Goal: Task Accomplishment & Management: Use online tool/utility

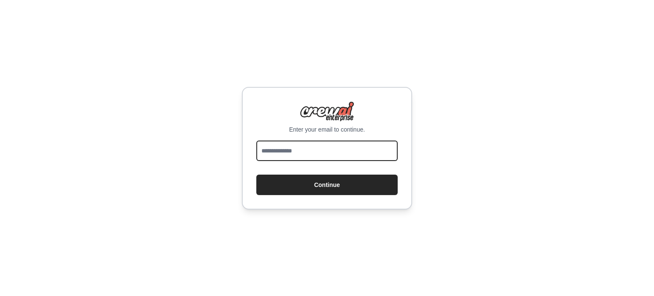
click at [305, 149] on input "email" at bounding box center [326, 151] width 141 height 20
type input "**********"
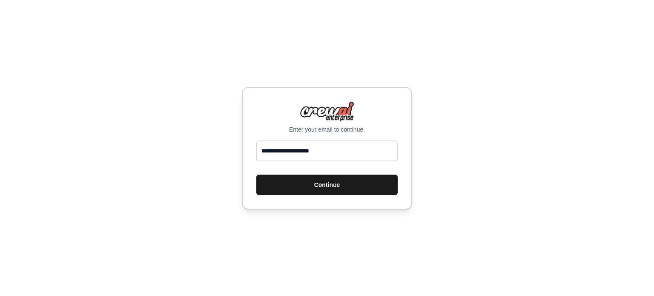
click at [306, 184] on button "Continue" at bounding box center [326, 185] width 141 height 20
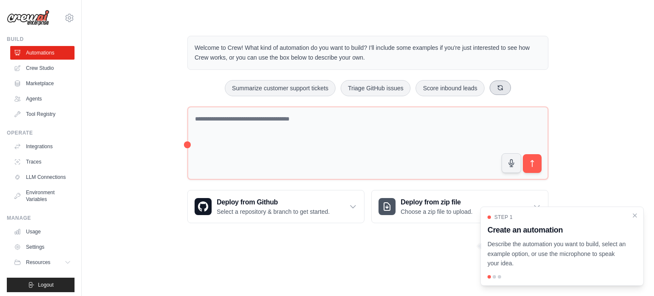
click at [504, 88] on icon at bounding box center [500, 87] width 7 height 7
click at [472, 86] on button "Generate weekly reports" at bounding box center [446, 88] width 80 height 16
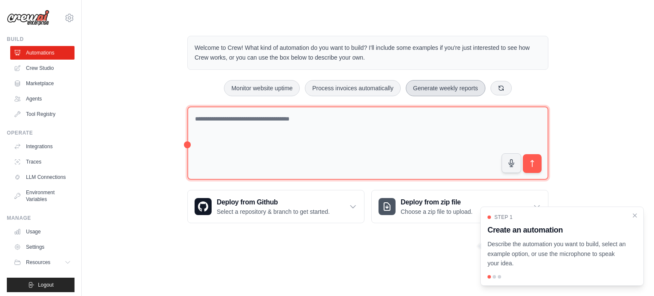
type textarea "**********"
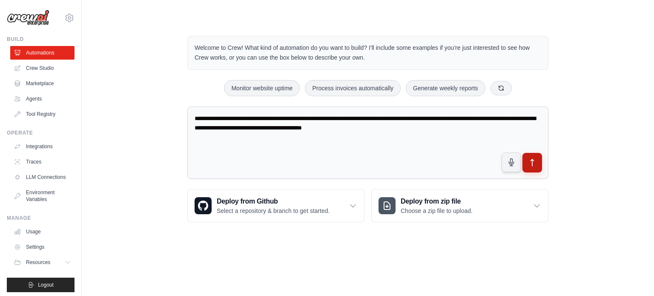
click at [535, 163] on icon "submit" at bounding box center [532, 162] width 9 height 9
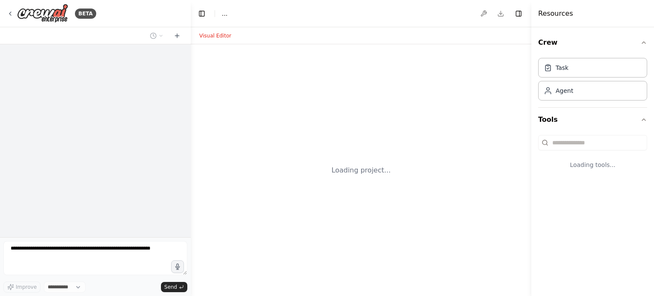
select select "****"
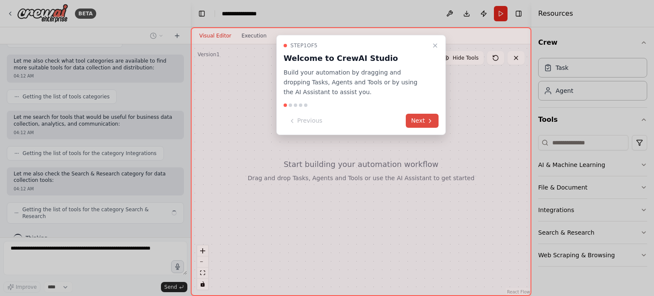
scroll to position [129, 0]
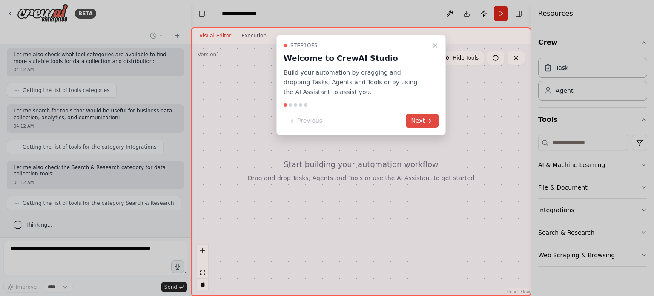
click at [420, 118] on button "Next" at bounding box center [422, 121] width 33 height 14
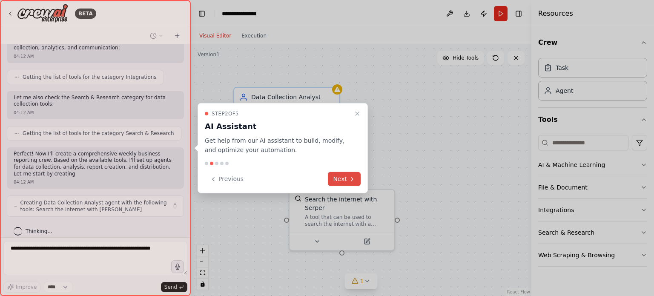
scroll to position [206, 0]
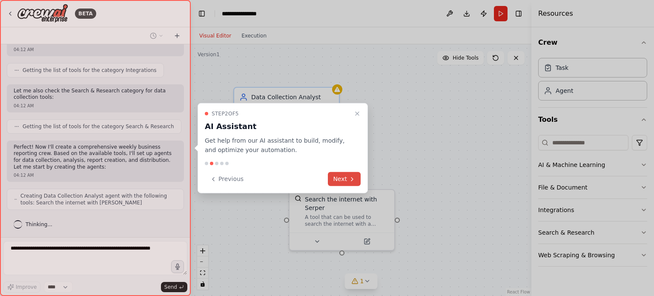
click at [352, 178] on icon at bounding box center [352, 178] width 2 height 3
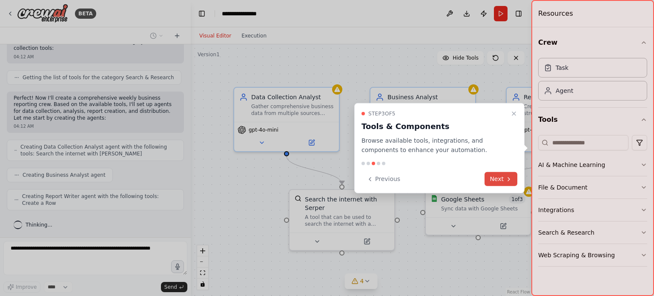
scroll to position [283, 0]
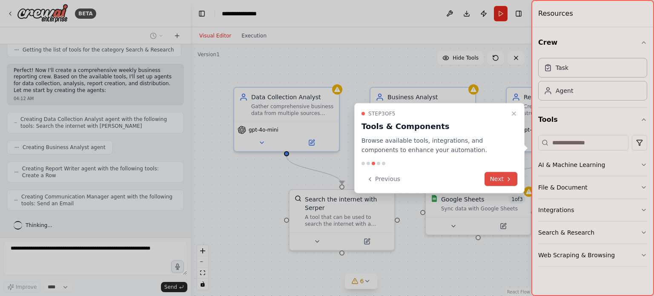
click at [499, 179] on button "Next" at bounding box center [501, 179] width 33 height 14
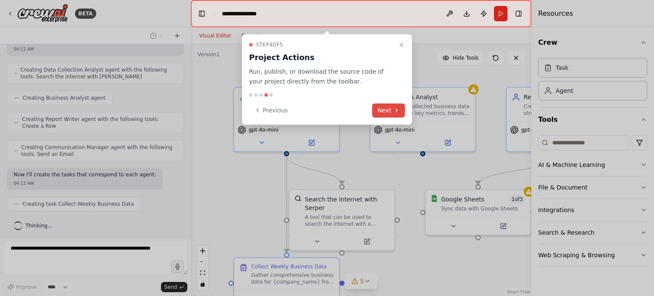
scroll to position [354, 0]
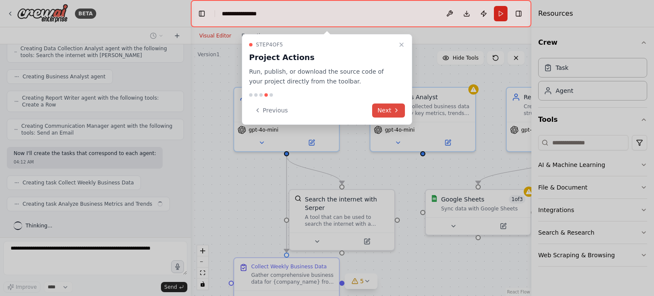
click at [389, 112] on button "Next" at bounding box center [388, 111] width 33 height 14
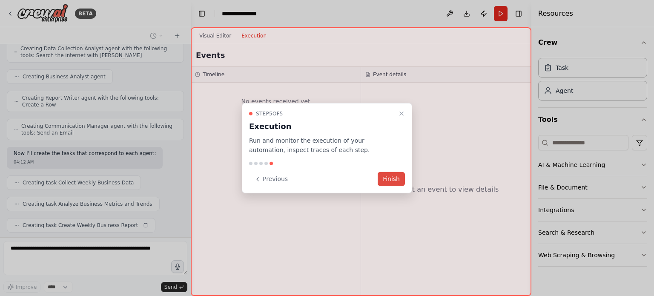
scroll to position [375, 0]
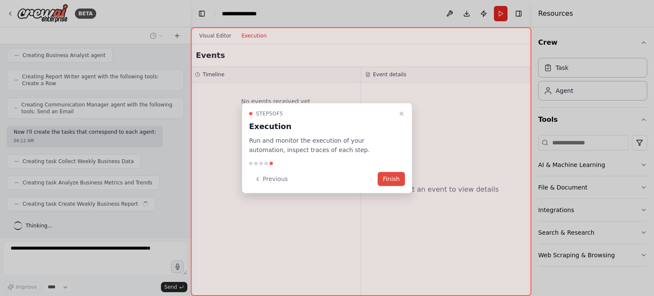
click at [393, 178] on button "Finish" at bounding box center [391, 179] width 27 height 14
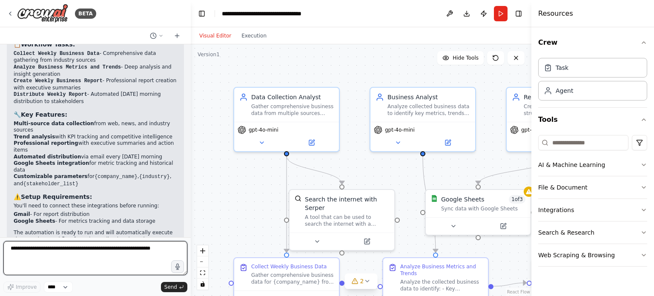
scroll to position [806, 0]
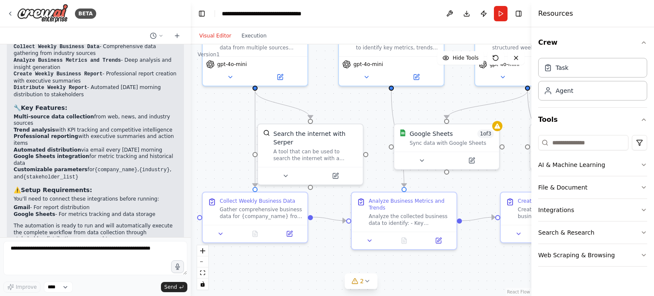
drag, startPoint x: 408, startPoint y: 197, endPoint x: 376, endPoint y: 131, distance: 72.8
click at [376, 131] on div ".deletable-edge-delete-btn { width: 20px; height: 20px; border: 0px solid #ffff…" at bounding box center [361, 170] width 341 height 252
click at [285, 171] on icon at bounding box center [285, 174] width 7 height 7
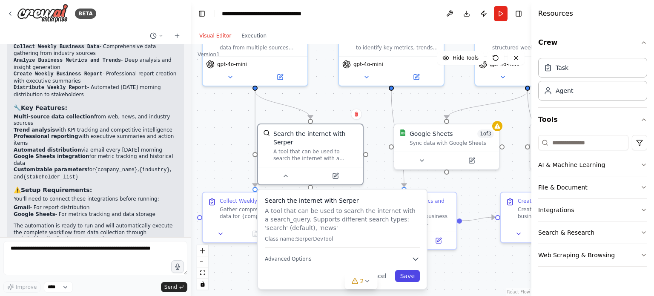
click at [409, 270] on button "Save" at bounding box center [407, 276] width 25 height 12
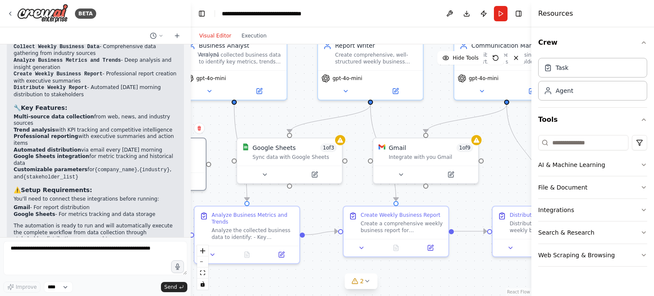
drag, startPoint x: 486, startPoint y: 190, endPoint x: 328, endPoint y: 204, distance: 158.6
click at [328, 204] on div ".deletable-edge-delete-btn { width: 20px; height: 20px; border: 0px solid #ffff…" at bounding box center [361, 170] width 341 height 252
click at [400, 173] on icon at bounding box center [400, 172] width 7 height 7
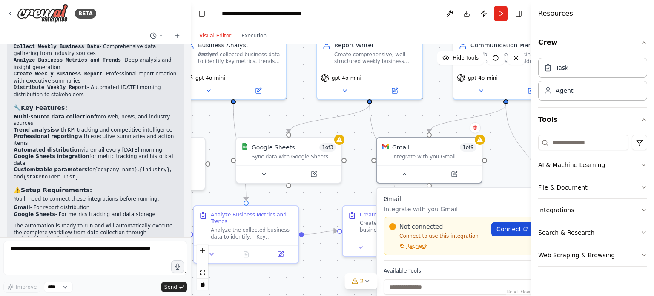
click at [514, 231] on span "Connect" at bounding box center [509, 229] width 25 height 9
click at [265, 171] on icon at bounding box center [264, 172] width 7 height 7
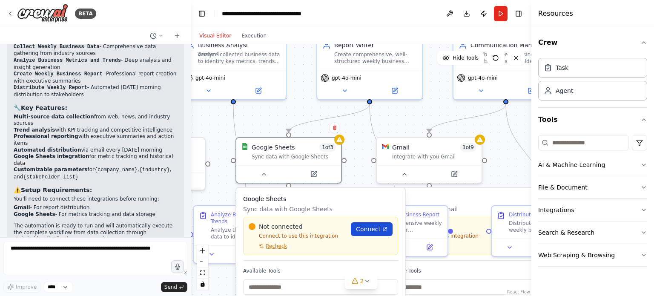
click at [375, 230] on span "Connect" at bounding box center [368, 229] width 25 height 9
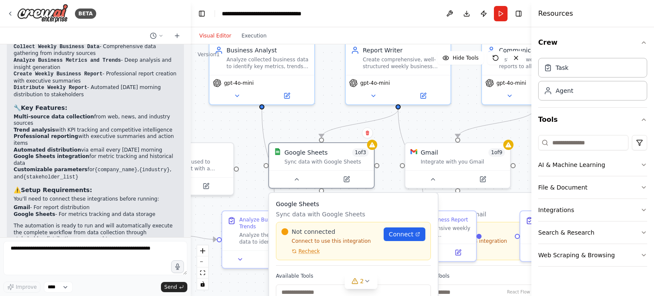
drag, startPoint x: 433, startPoint y: 112, endPoint x: 469, endPoint y: 122, distance: 38.2
click at [469, 122] on div ".deletable-edge-delete-btn { width: 20px; height: 20px; border: 0px solid #ffff…" at bounding box center [361, 170] width 341 height 252
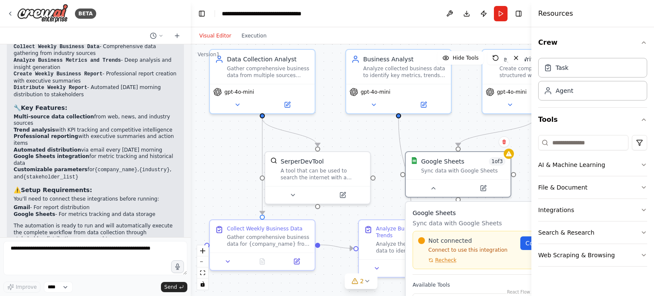
drag, startPoint x: 334, startPoint y: 118, endPoint x: 463, endPoint y: 122, distance: 128.7
click at [463, 122] on div ".deletable-edge-delete-btn { width: 20px; height: 20px; border: 0px solid #ffff…" at bounding box center [361, 170] width 341 height 252
click at [373, 104] on icon at bounding box center [374, 103] width 7 height 7
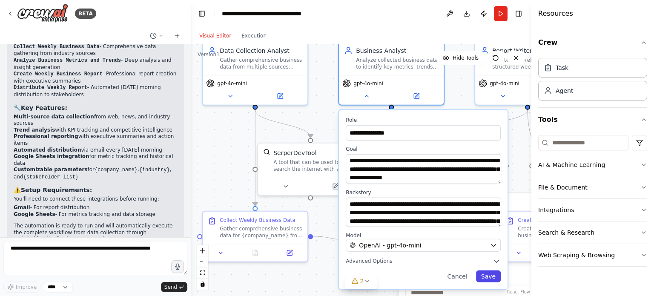
click at [494, 277] on button "Save" at bounding box center [488, 276] width 25 height 12
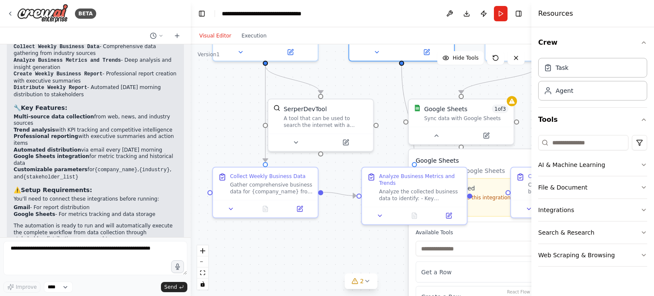
drag, startPoint x: 330, startPoint y: 187, endPoint x: 337, endPoint y: 153, distance: 35.3
click at [337, 153] on div ".deletable-edge-delete-btn { width: 20px; height: 20px; border: 0px solid #ffff…" at bounding box center [361, 170] width 341 height 252
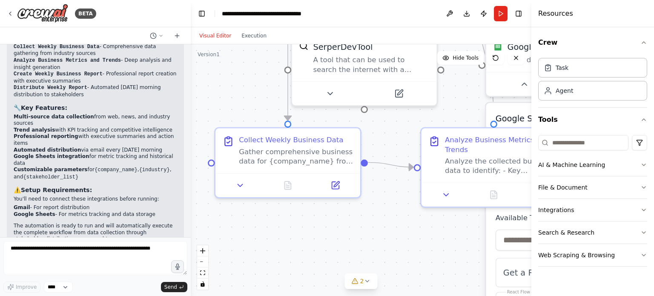
drag, startPoint x: 348, startPoint y: 173, endPoint x: 392, endPoint y: 149, distance: 50.9
click at [392, 149] on div ".deletable-edge-delete-btn { width: 20px; height: 20px; border: 0px solid #ffff…" at bounding box center [361, 170] width 341 height 252
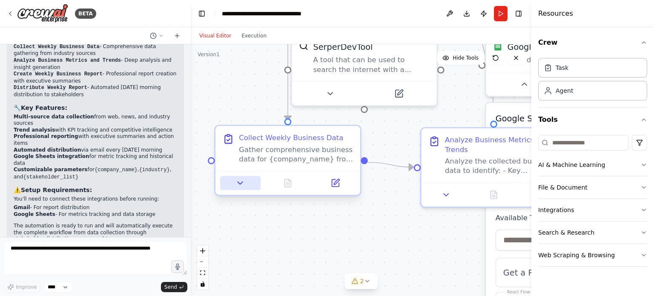
click at [239, 182] on icon at bounding box center [240, 183] width 5 height 3
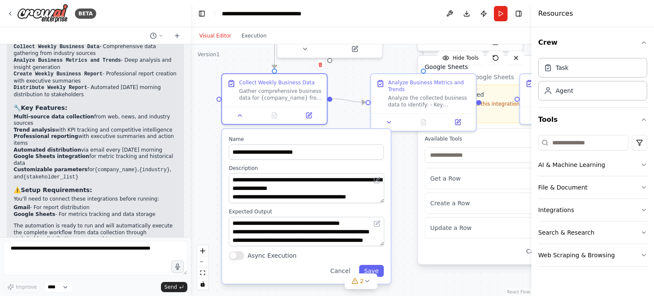
drag, startPoint x: 242, startPoint y: 123, endPoint x: 240, endPoint y: 59, distance: 63.9
click at [242, 54] on div ".deletable-edge-delete-btn { width: 20px; height: 20px; border: 0px solid #ffff…" at bounding box center [361, 170] width 341 height 252
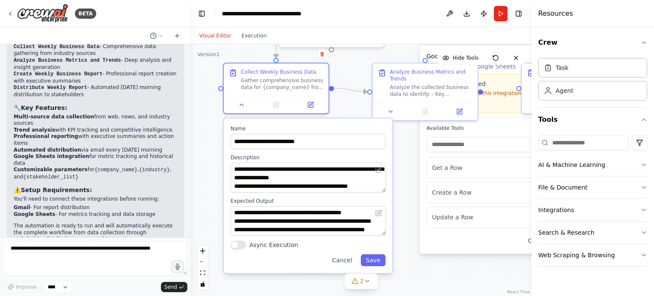
click at [206, 124] on div ".deletable-edge-delete-btn { width: 20px; height: 20px; border: 0px solid #ffff…" at bounding box center [361, 170] width 341 height 252
click at [345, 260] on button "Cancel" at bounding box center [342, 260] width 30 height 12
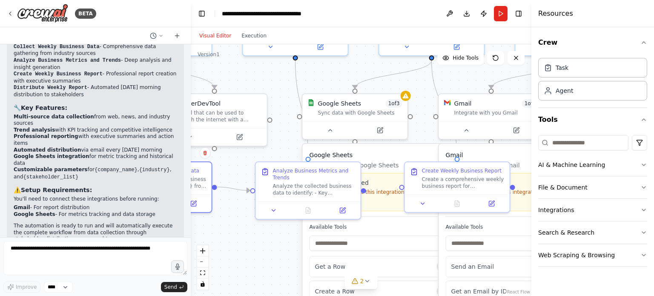
drag, startPoint x: 352, startPoint y: 158, endPoint x: 249, endPoint y: 272, distance: 154.4
click at [249, 272] on div ".deletable-edge-delete-btn { width: 20px; height: 20px; border: 0px solid #ffff…" at bounding box center [361, 170] width 341 height 252
click at [275, 209] on icon at bounding box center [273, 208] width 7 height 7
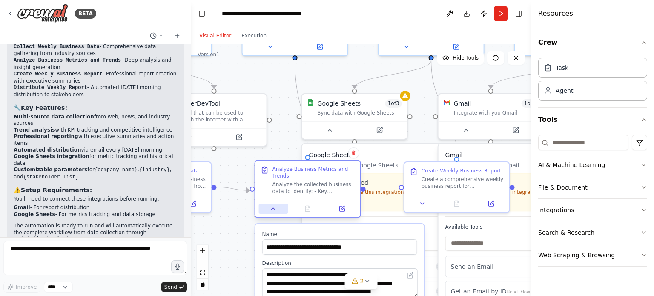
click at [271, 209] on icon at bounding box center [273, 208] width 7 height 7
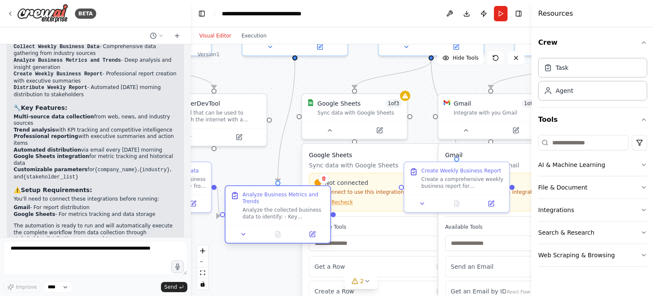
drag, startPoint x: 322, startPoint y: 181, endPoint x: 291, endPoint y: 210, distance: 42.8
click at [291, 210] on div "Analyze the collected business data to identify: - Key performance indicators a…" at bounding box center [284, 214] width 83 height 14
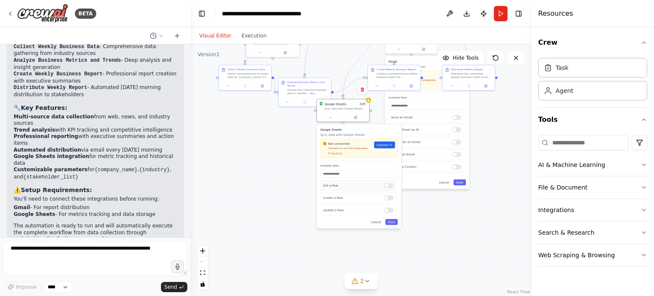
drag, startPoint x: 367, startPoint y: 259, endPoint x: 366, endPoint y: 187, distance: 71.2
click at [366, 187] on div "Get a Row" at bounding box center [358, 185] width 76 height 11
click at [382, 228] on div ".deletable-edge-delete-btn { width: 20px; height: 20px; border: 0px solid #ffff…" at bounding box center [361, 170] width 341 height 252
click at [377, 222] on button "Cancel" at bounding box center [375, 222] width 15 height 6
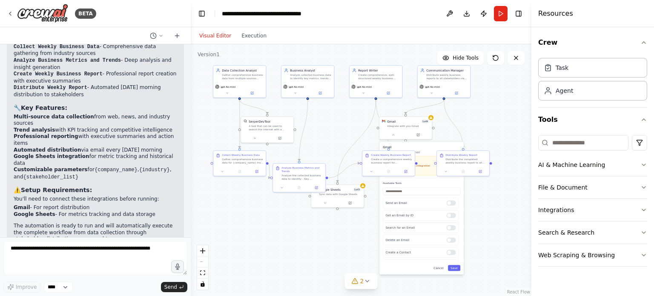
drag, startPoint x: 368, startPoint y: 173, endPoint x: 362, endPoint y: 252, distance: 79.0
click at [362, 252] on div ".deletable-edge-delete-btn { width: 20px; height: 20px; border: 0px solid #ffff…" at bounding box center [361, 170] width 341 height 252
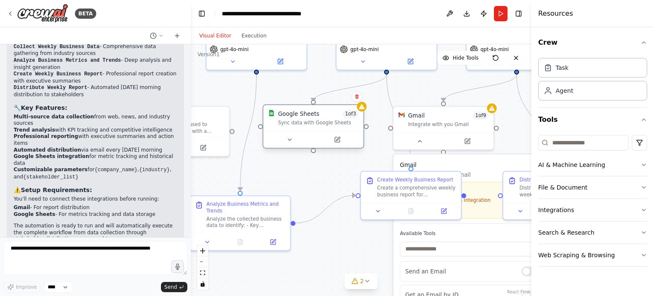
drag, startPoint x: 329, startPoint y: 153, endPoint x: 331, endPoint y: 118, distance: 35.0
click at [331, 118] on div "Google Sheets 1 of 3" at bounding box center [318, 114] width 81 height 8
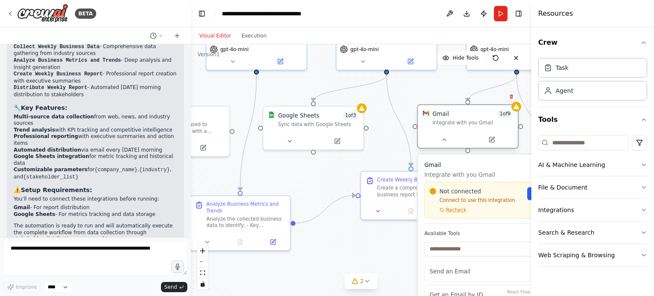
drag, startPoint x: 424, startPoint y: 130, endPoint x: 446, endPoint y: 129, distance: 21.7
click at [446, 129] on div "Gmail 1 of 9 Integrate with you Gmail" at bounding box center [468, 118] width 100 height 26
click at [445, 139] on icon at bounding box center [444, 140] width 3 height 2
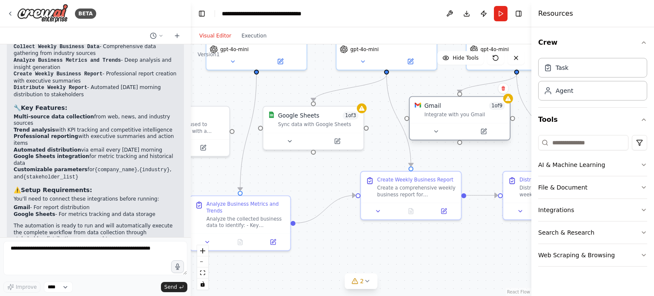
drag, startPoint x: 458, startPoint y: 129, endPoint x: 453, endPoint y: 122, distance: 8.5
click at [453, 122] on div "Gmail 1 of 9 Integrate with you Gmail" at bounding box center [460, 110] width 100 height 26
click at [453, 252] on div ".deletable-edge-delete-btn { width: 20px; height: 20px; border: 0px solid #ffff…" at bounding box center [361, 170] width 341 height 252
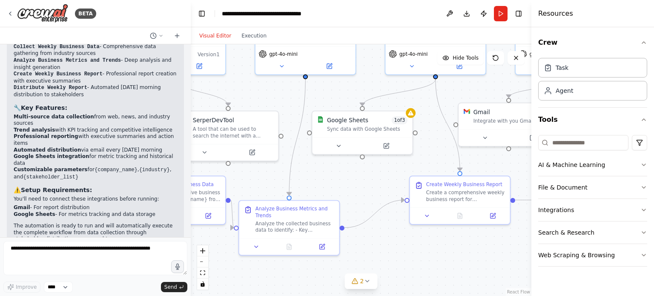
drag, startPoint x: 474, startPoint y: 248, endPoint x: 523, endPoint y: 253, distance: 49.3
click at [523, 253] on div ".deletable-edge-delete-btn { width: 20px; height: 20px; border: 0px solid #ffff…" at bounding box center [361, 170] width 341 height 252
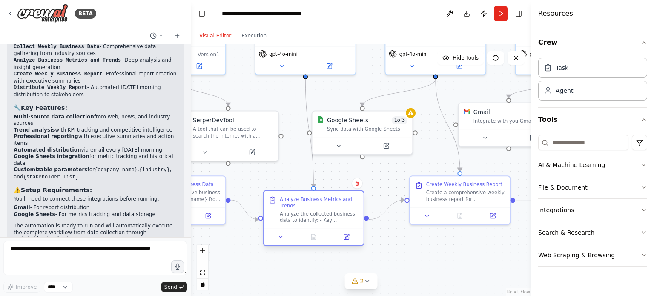
drag, startPoint x: 334, startPoint y: 206, endPoint x: 360, endPoint y: 199, distance: 27.2
click at [360, 199] on div "Analyze Business Metrics and Trends Analyze the collected business data to iden…" at bounding box center [314, 209] width 100 height 37
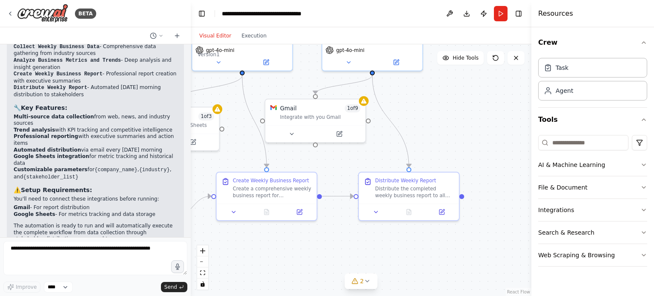
drag, startPoint x: 424, startPoint y: 257, endPoint x: 230, endPoint y: 253, distance: 193.9
click at [230, 253] on div ".deletable-edge-delete-btn { width: 20px; height: 20px; border: 0px solid #ffff…" at bounding box center [361, 170] width 341 height 252
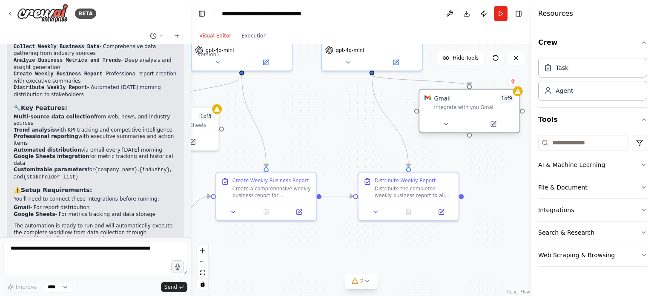
drag, startPoint x: 311, startPoint y: 117, endPoint x: 468, endPoint y: 110, distance: 157.3
click at [468, 110] on div "Gmail 1 of 9 Integrate with you Gmail" at bounding box center [470, 102] width 100 height 26
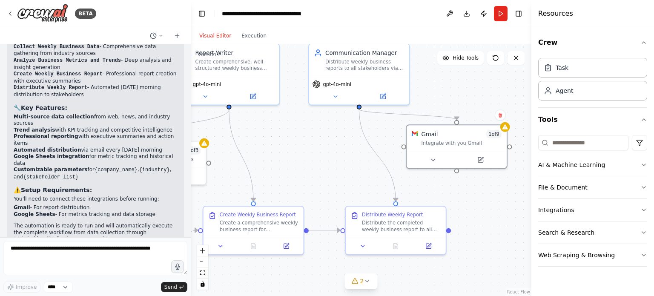
drag, startPoint x: 489, startPoint y: 196, endPoint x: 483, endPoint y: 223, distance: 28.4
click at [484, 230] on div ".deletable-edge-delete-btn { width: 20px; height: 20px; border: 0px solid #ffff…" at bounding box center [361, 170] width 341 height 252
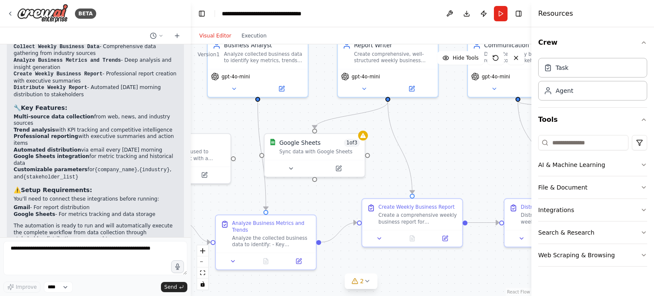
drag, startPoint x: 305, startPoint y: 164, endPoint x: 430, endPoint y: 153, distance: 125.4
click at [456, 156] on div ".deletable-edge-delete-btn { width: 20px; height: 20px; border: 0px solid #ffff…" at bounding box center [361, 170] width 341 height 252
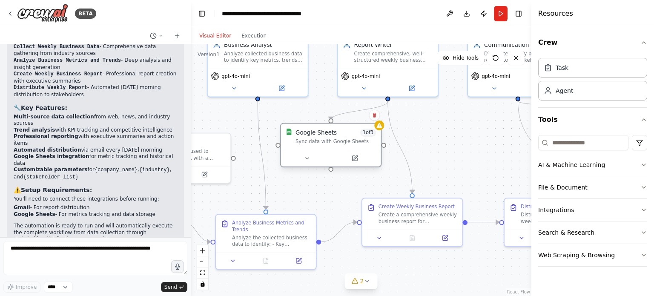
drag, startPoint x: 323, startPoint y: 150, endPoint x: 341, endPoint y: 144, distance: 18.7
click at [341, 144] on div "Sync data with Google Sheets" at bounding box center [336, 141] width 81 height 6
click at [429, 141] on div ".deletable-edge-delete-btn { width: 20px; height: 20px; border: 0px solid #ffff…" at bounding box center [361, 170] width 341 height 252
click at [392, 214] on div "Create a comprehensive weekly business report for {company_name} that includes:…" at bounding box center [418, 216] width 79 height 13
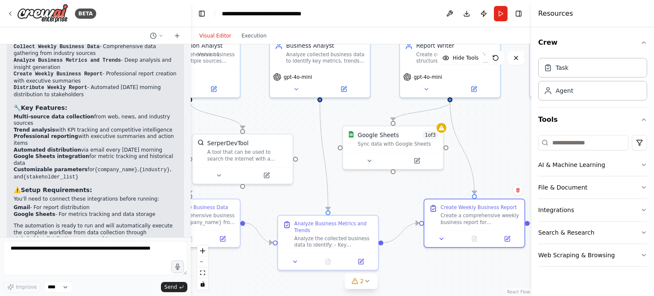
drag, startPoint x: 431, startPoint y: 141, endPoint x: 493, endPoint y: 142, distance: 62.2
click at [493, 142] on div ".deletable-edge-delete-btn { width: 20px; height: 20px; border: 0px solid #ffff…" at bounding box center [361, 170] width 341 height 252
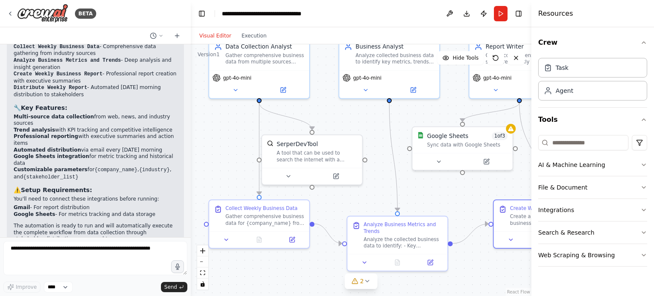
drag, startPoint x: 362, startPoint y: 187, endPoint x: 431, endPoint y: 187, distance: 69.4
click at [431, 187] on div ".deletable-edge-delete-btn { width: 20px; height: 20px; border: 0px solid #ffff…" at bounding box center [361, 170] width 341 height 252
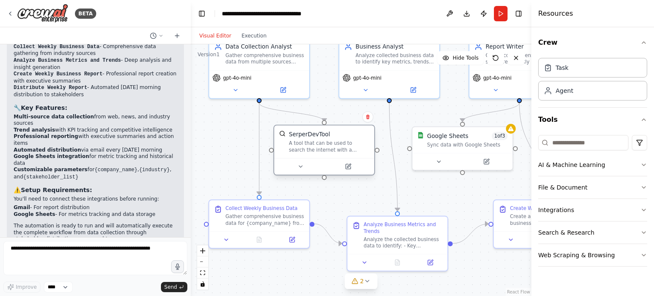
drag, startPoint x: 310, startPoint y: 151, endPoint x: 319, endPoint y: 139, distance: 14.9
click at [319, 139] on div "SerperDevTool A tool that can be used to search the internet with a search_quer…" at bounding box center [329, 141] width 81 height 23
click at [302, 166] on icon at bounding box center [300, 167] width 3 height 2
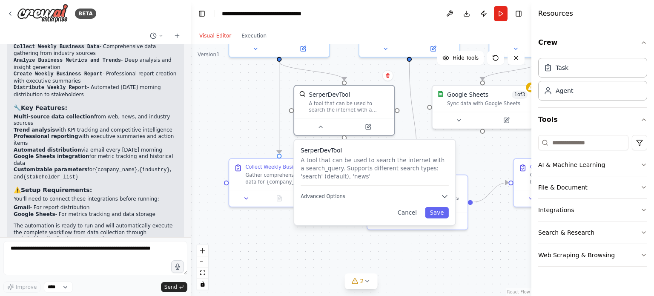
drag, startPoint x: 235, startPoint y: 167, endPoint x: 255, endPoint y: 126, distance: 45.9
click at [255, 126] on div ".deletable-edge-delete-btn { width: 20px; height: 20px; border: 0px solid #ffff…" at bounding box center [361, 170] width 341 height 252
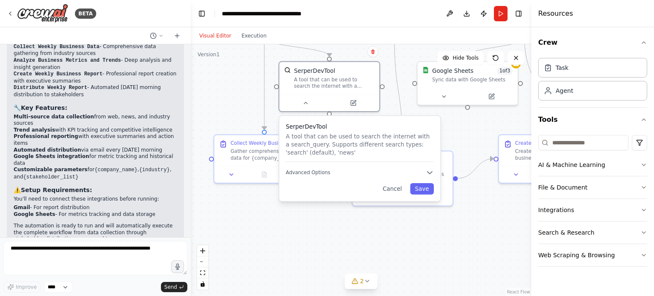
drag, startPoint x: 286, startPoint y: 261, endPoint x: 271, endPoint y: 237, distance: 28.1
click at [271, 237] on div ".deletable-edge-delete-btn { width: 20px; height: 20px; border: 0px solid #ffff…" at bounding box center [361, 170] width 341 height 252
click at [426, 189] on button "Save" at bounding box center [422, 189] width 24 height 12
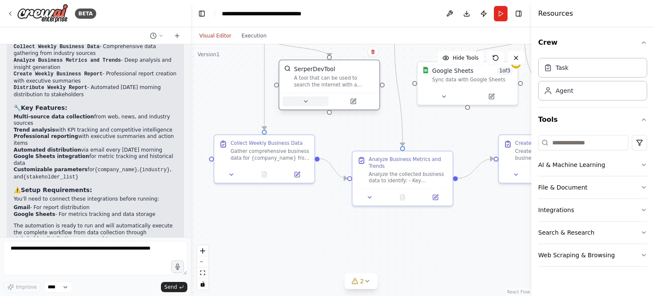
click at [305, 102] on icon at bounding box center [305, 102] width 3 height 2
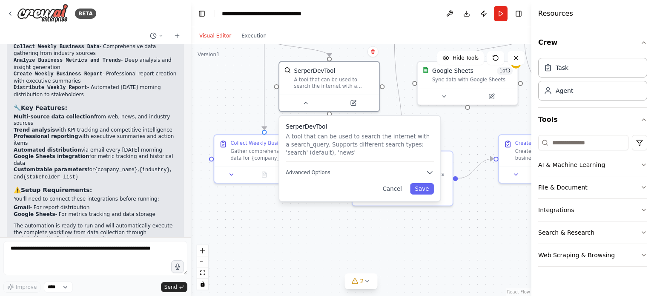
click at [315, 176] on div "SerperDevTool A tool that can be used to search the internet with a search_quer…" at bounding box center [359, 158] width 161 height 85
click at [314, 172] on span "Advanced Options" at bounding box center [308, 172] width 44 height 6
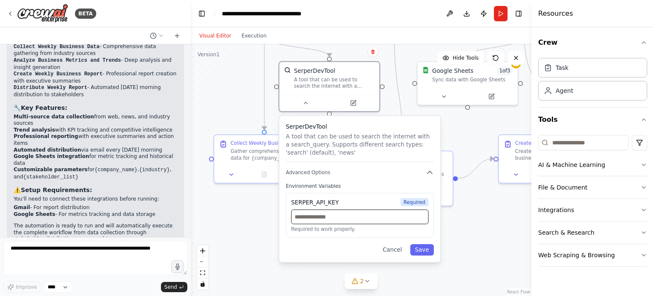
click at [325, 217] on input "text" at bounding box center [360, 217] width 138 height 14
click at [268, 216] on div ".deletable-edge-delete-btn { width: 20px; height: 20px; border: 0px solid #ffff…" at bounding box center [361, 170] width 341 height 252
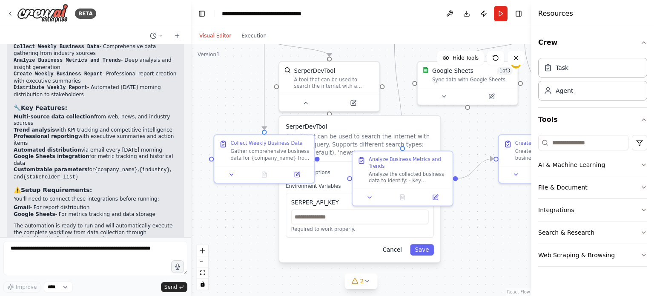
click at [394, 250] on button "Cancel" at bounding box center [392, 250] width 29 height 12
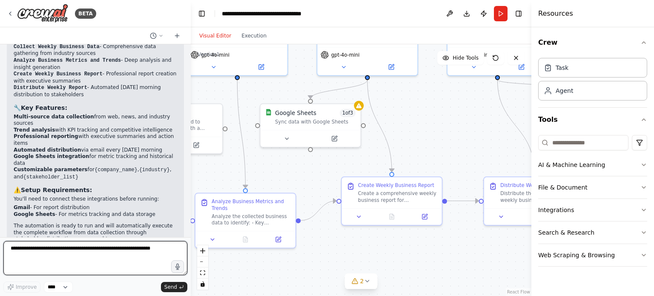
drag, startPoint x: 321, startPoint y: 216, endPoint x: 163, endPoint y: 259, distance: 163.2
click at [163, 259] on div "BETA Set up a crew that collects data from multiple sources, creates comprehens…" at bounding box center [327, 148] width 654 height 296
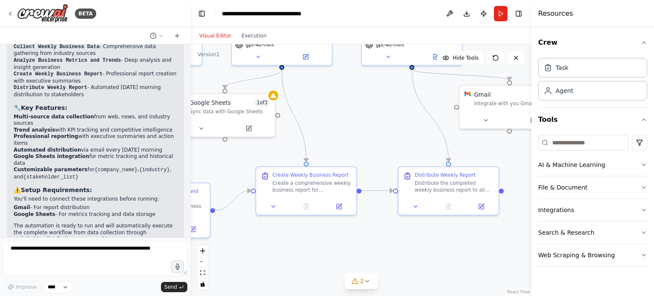
drag, startPoint x: 415, startPoint y: 252, endPoint x: 330, endPoint y: 242, distance: 86.2
click at [330, 242] on div ".deletable-edge-delete-btn { width: 20px; height: 20px; border: 0px solid #ffff…" at bounding box center [361, 170] width 341 height 252
click at [416, 205] on icon at bounding box center [415, 205] width 3 height 2
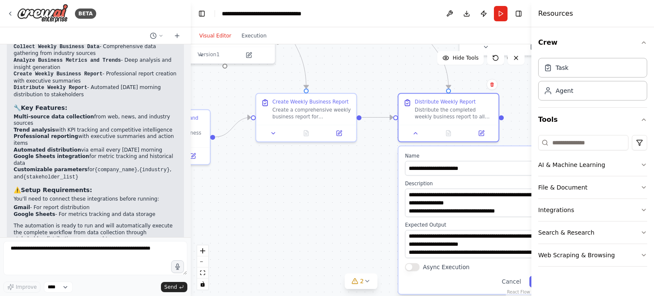
drag, startPoint x: 377, startPoint y: 255, endPoint x: 376, endPoint y: 181, distance: 74.5
click at [376, 181] on div ".deletable-edge-delete-btn { width: 20px; height: 20px; border: 0px solid #ffff…" at bounding box center [361, 170] width 341 height 252
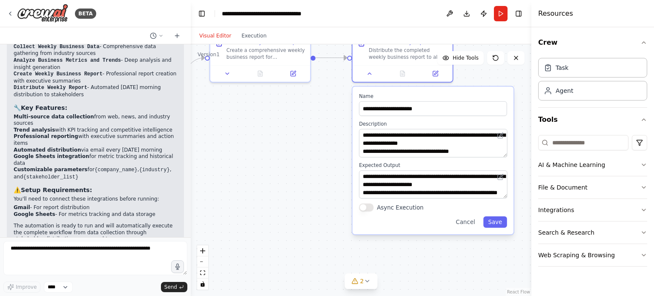
drag, startPoint x: 359, startPoint y: 246, endPoint x: 314, endPoint y: 187, distance: 74.0
click at [314, 187] on div ".deletable-edge-delete-btn { width: 20px; height: 20px; border: 0px solid #ffff…" at bounding box center [361, 170] width 341 height 252
click at [469, 224] on button "Cancel" at bounding box center [465, 222] width 29 height 12
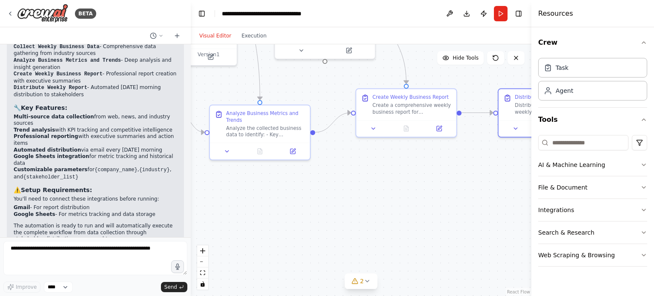
drag, startPoint x: 350, startPoint y: 162, endPoint x: 496, endPoint y: 217, distance: 156.1
click at [496, 217] on div ".deletable-edge-delete-btn { width: 20px; height: 20px; border: 0px solid #ffff…" at bounding box center [361, 170] width 341 height 252
click at [375, 126] on icon at bounding box center [373, 127] width 6 height 6
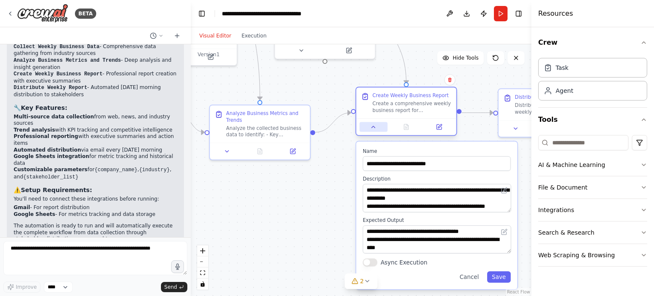
click at [369, 130] on button at bounding box center [374, 127] width 28 height 10
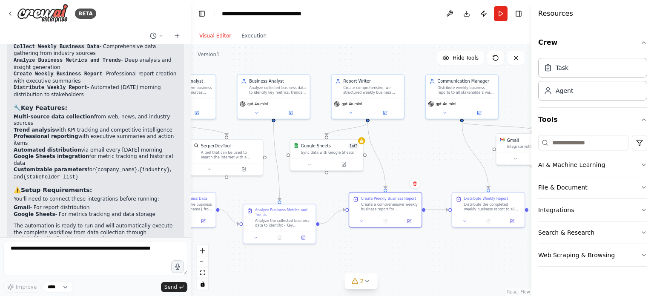
drag, startPoint x: 363, startPoint y: 186, endPoint x: 354, endPoint y: 262, distance: 77.2
click at [354, 262] on div ".deletable-edge-delete-btn { width: 20px; height: 20px; border: 0px solid #ffff…" at bounding box center [361, 170] width 341 height 252
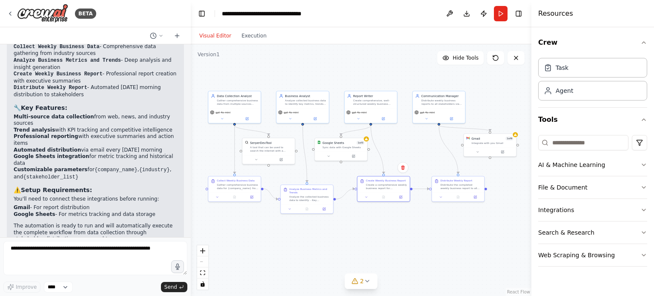
drag, startPoint x: 397, startPoint y: 180, endPoint x: 404, endPoint y: 147, distance: 34.4
click at [404, 147] on div ".deletable-edge-delete-btn { width: 20px; height: 20px; border: 0px solid #ffff…" at bounding box center [361, 170] width 341 height 252
click at [641, 185] on icon "button" at bounding box center [644, 187] width 7 height 7
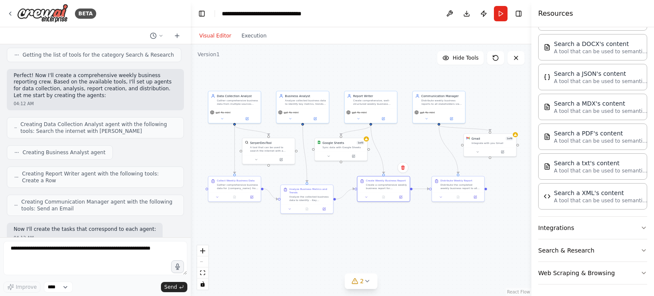
scroll to position [298, 0]
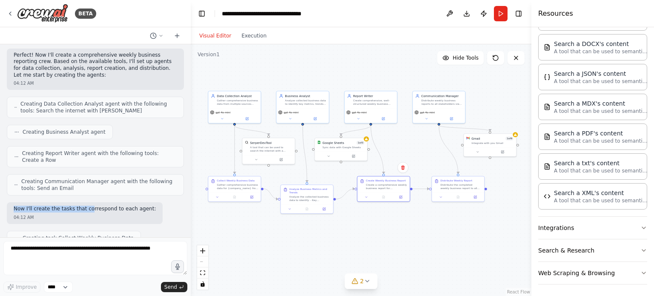
drag, startPoint x: 84, startPoint y: 204, endPoint x: 85, endPoint y: 189, distance: 14.9
click at [85, 189] on div "Set up a crew that collects data from multiple sources, creates comprehensive w…" at bounding box center [95, 140] width 191 height 193
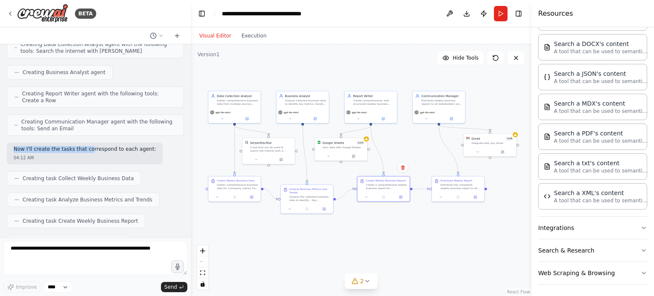
scroll to position [397, 0]
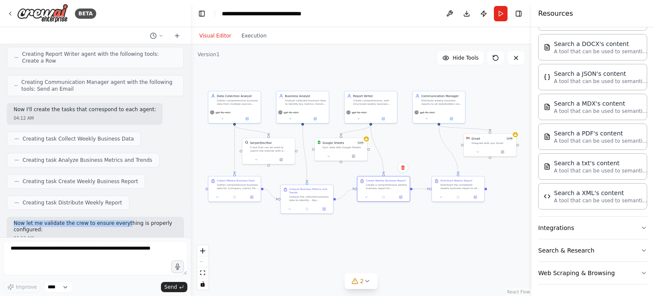
drag, startPoint x: 118, startPoint y: 214, endPoint x: 117, endPoint y: 198, distance: 16.6
click at [117, 198] on div "Set up a crew that collects data from multiple sources, creates comprehensive w…" at bounding box center [95, 140] width 191 height 193
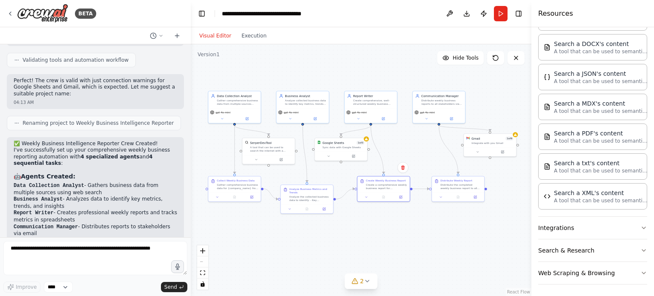
scroll to position [696, 0]
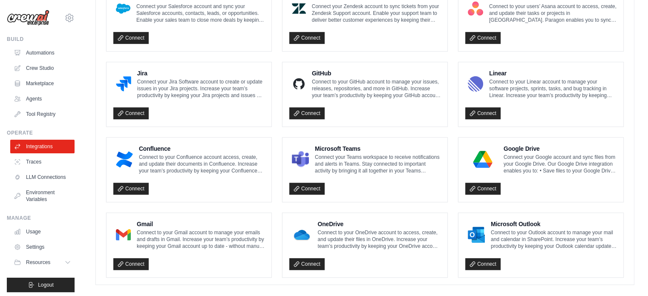
scroll to position [503, 0]
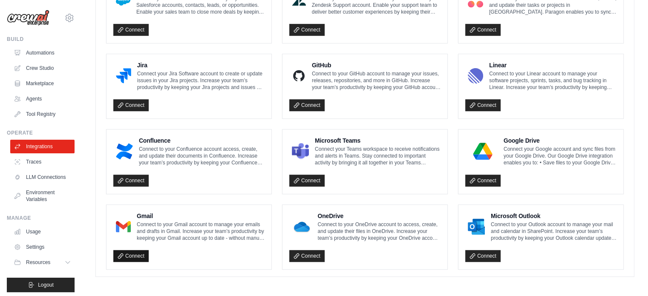
click at [137, 255] on link "Connect" at bounding box center [130, 256] width 35 height 12
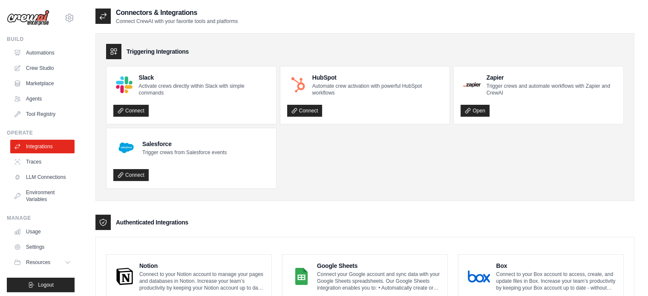
scroll to position [0, 0]
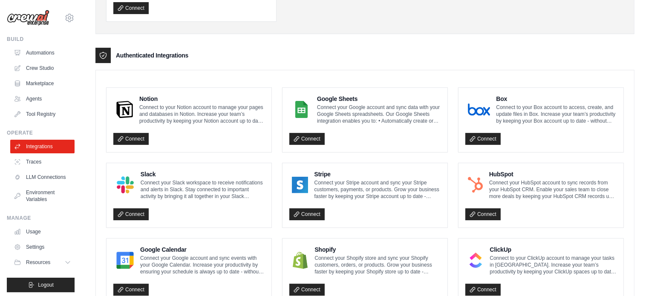
scroll to position [199, 0]
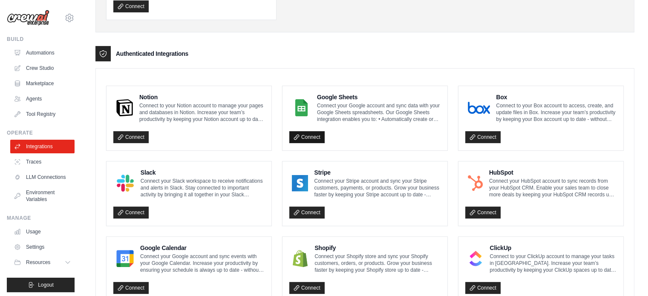
click at [315, 136] on link "Connect" at bounding box center [306, 137] width 35 height 12
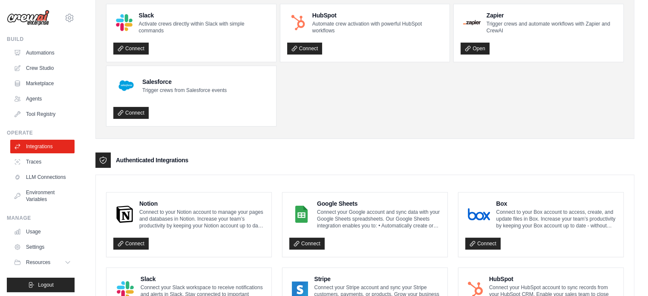
scroll to position [0, 0]
